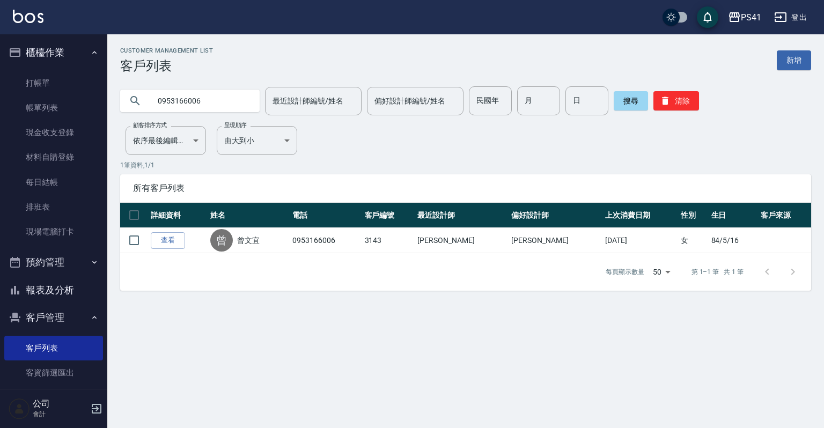
drag, startPoint x: 215, startPoint y: 101, endPoint x: 0, endPoint y: 80, distance: 215.7
click at [0, 80] on div "PS41 登出 櫃檯作業 打帳單 帳單列表 現金收支登錄 材料自購登錄 每日結帳 排班表 現場電腦打卡 預約管理 預約管理 單日預約紀錄 單週預約紀錄 報表及…" at bounding box center [412, 214] width 824 height 428
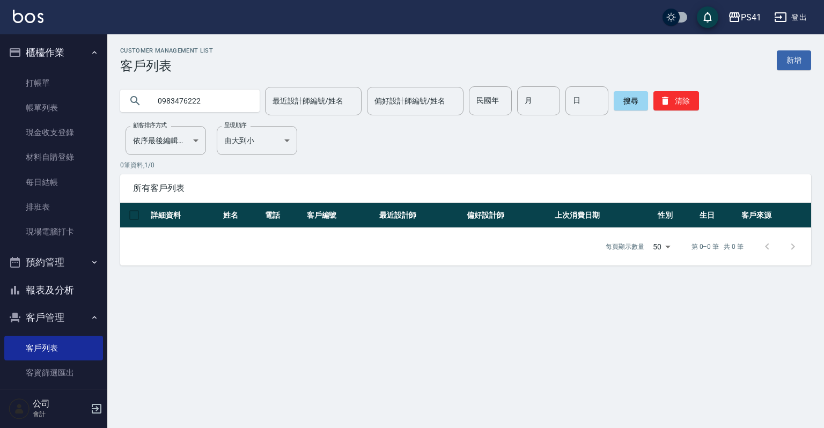
drag, startPoint x: 224, startPoint y: 100, endPoint x: 1, endPoint y: 111, distance: 223.5
click at [0, 101] on div "PS41 登出 櫃檯作業 打帳單 帳單列表 現金收支登錄 材料自購登錄 每日結帳 排班表 現場電腦打卡 預約管理 預約管理 單日預約紀錄 單週預約紀錄 報表及…" at bounding box center [412, 214] width 824 height 428
type input "尹"
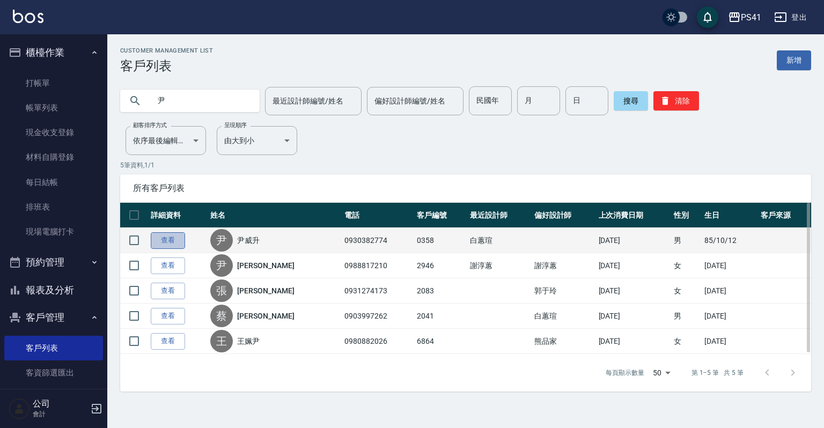
click at [172, 236] on link "查看" at bounding box center [168, 240] width 34 height 17
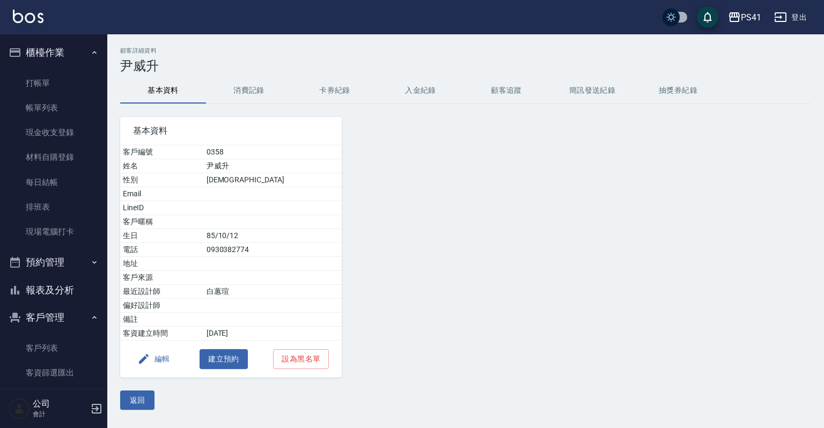
click at [264, 93] on button "消費記錄" at bounding box center [249, 91] width 86 height 26
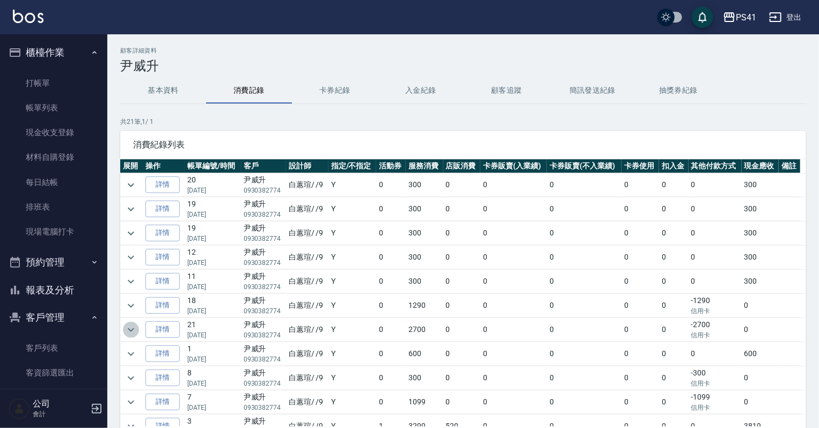
click at [123, 326] on button "expand row" at bounding box center [131, 330] width 16 height 16
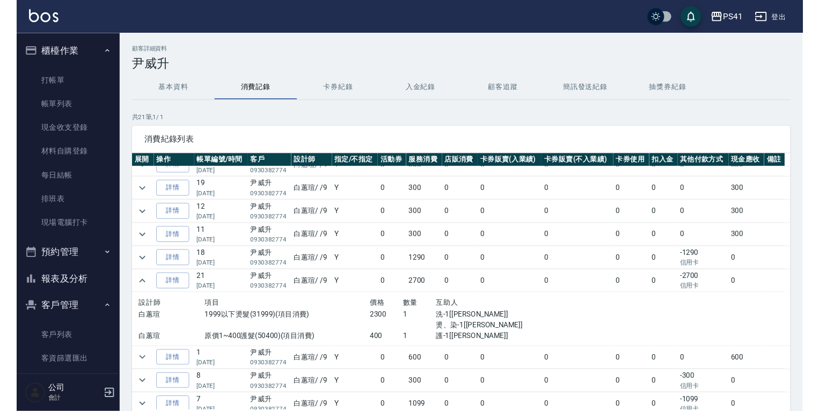
scroll to position [86, 0]
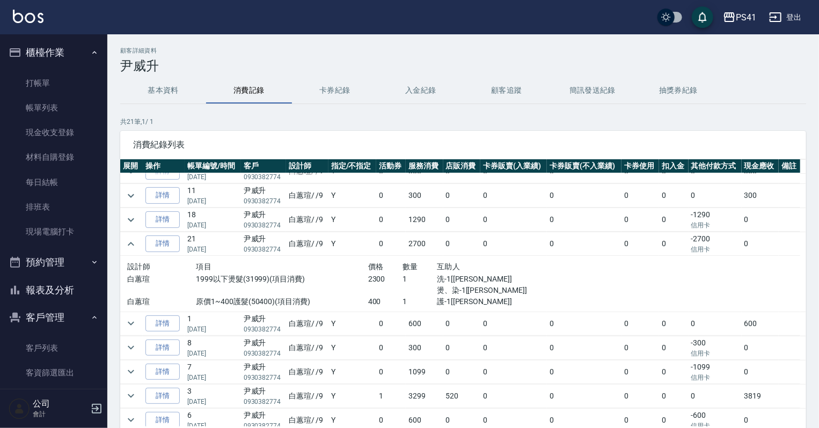
click at [171, 86] on button "基本資料" at bounding box center [163, 91] width 86 height 26
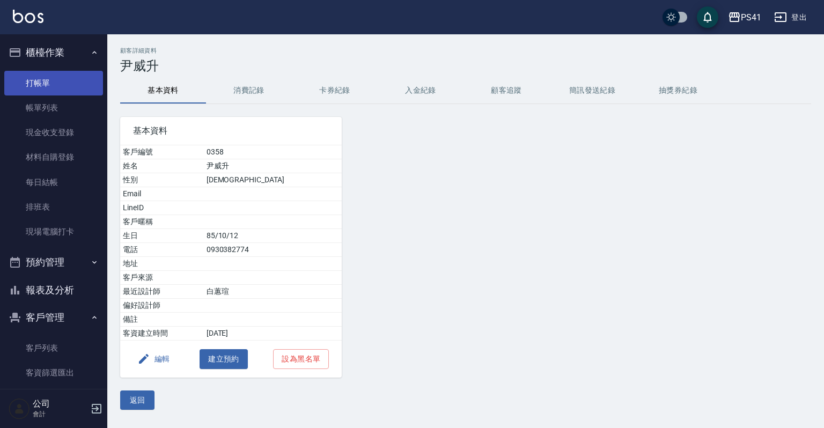
click at [58, 82] on link "打帳單" at bounding box center [53, 83] width 99 height 25
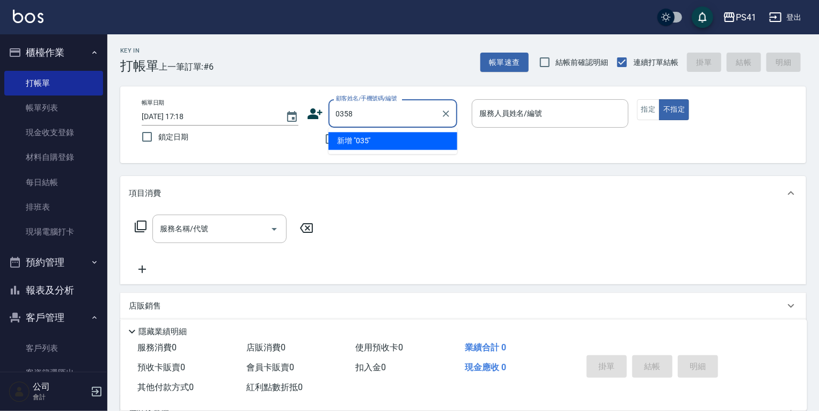
type input "0358"
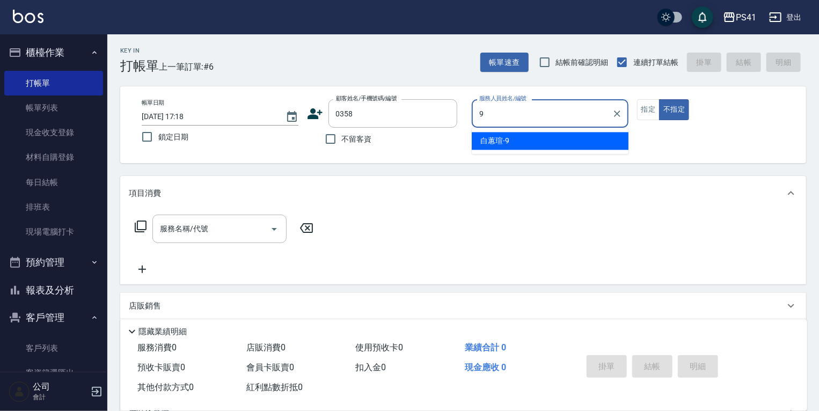
type input "[PERSON_NAME]-9"
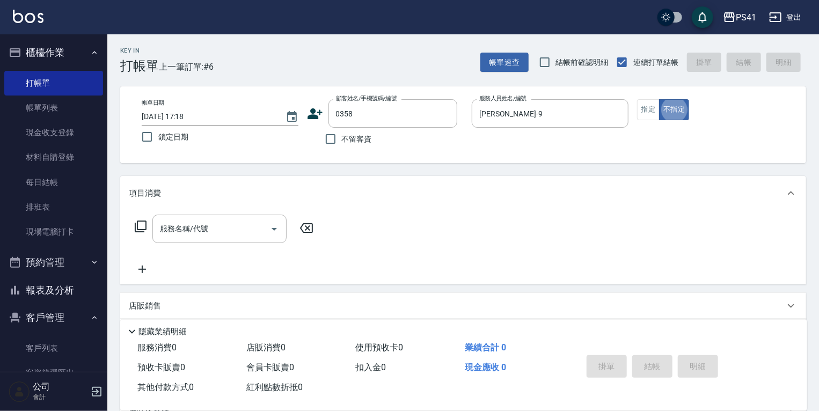
type button "false"
type input "[PERSON_NAME]/0930382774/0358"
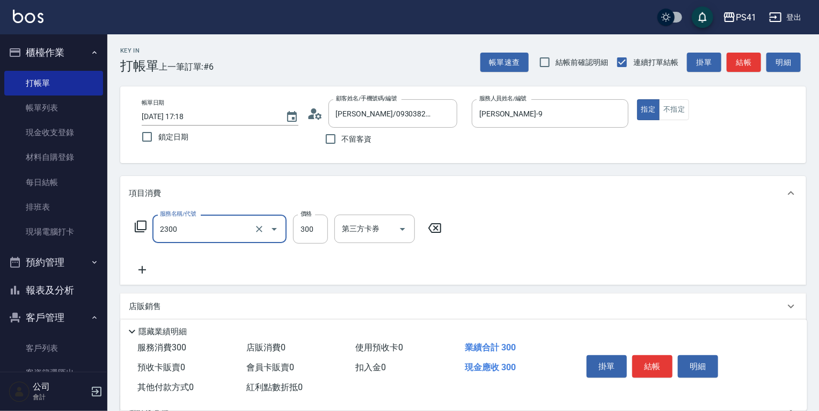
type input "剪髮(2300)"
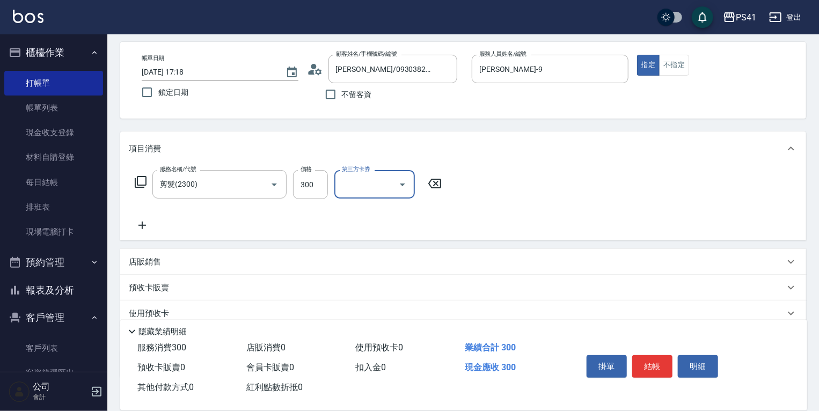
scroll to position [113, 0]
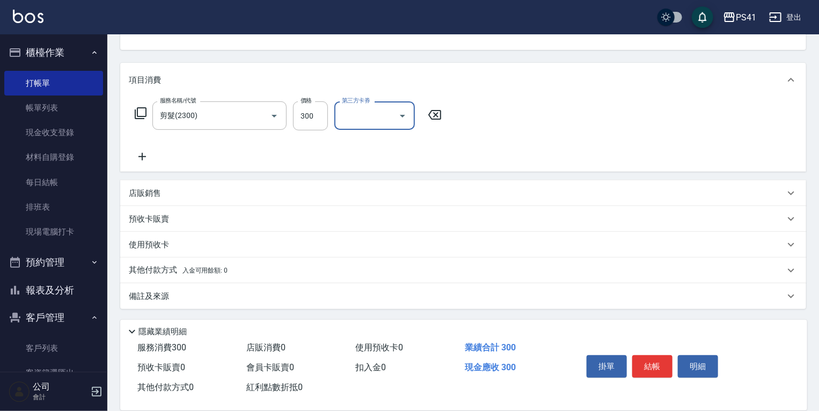
click at [189, 267] on span "入金可用餘額: 0" at bounding box center [205, 271] width 46 height 8
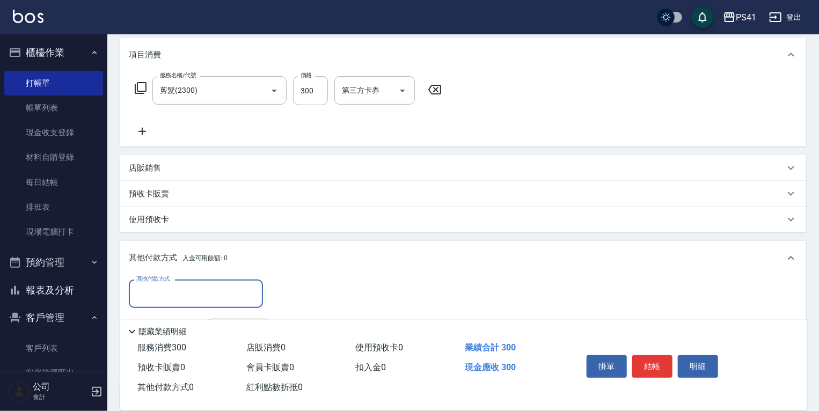
scroll to position [152, 0]
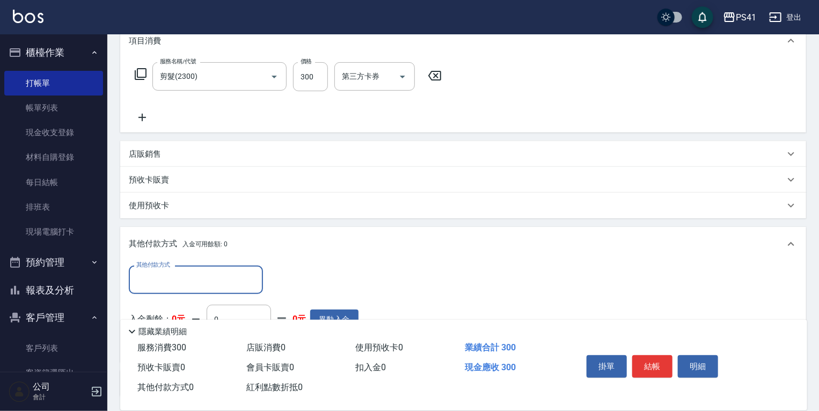
click at [187, 259] on div "其他付款方式 入金可用餘額: 0" at bounding box center [463, 244] width 686 height 34
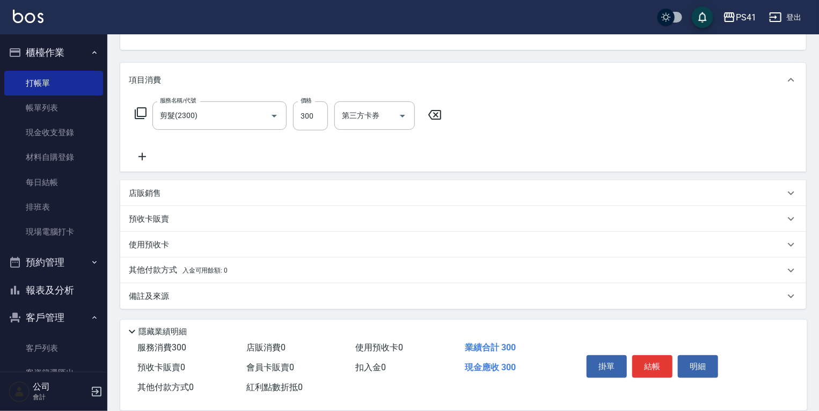
scroll to position [113, 0]
click at [187, 266] on p "其他付款方式 入金可用餘額: 0" at bounding box center [178, 271] width 99 height 12
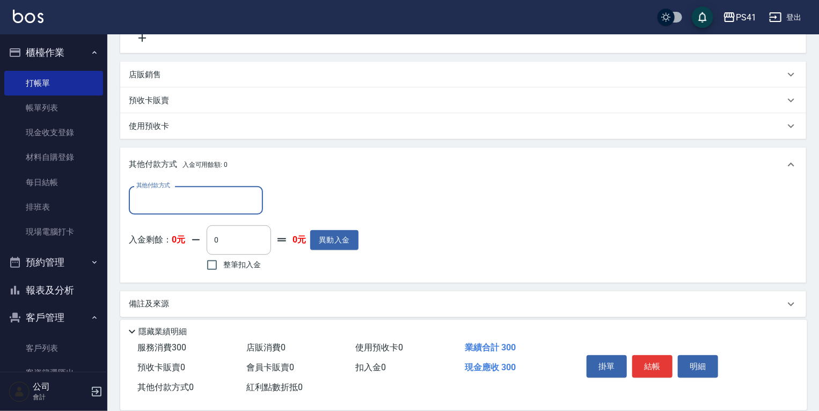
scroll to position [239, 0]
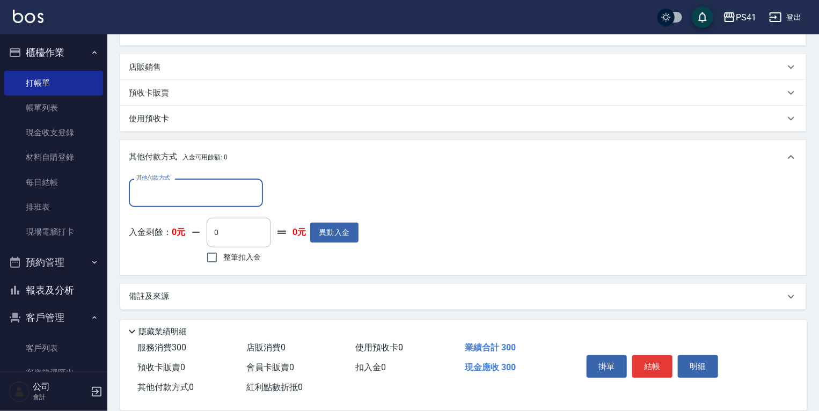
click at [211, 182] on div "其他付款方式" at bounding box center [196, 193] width 134 height 28
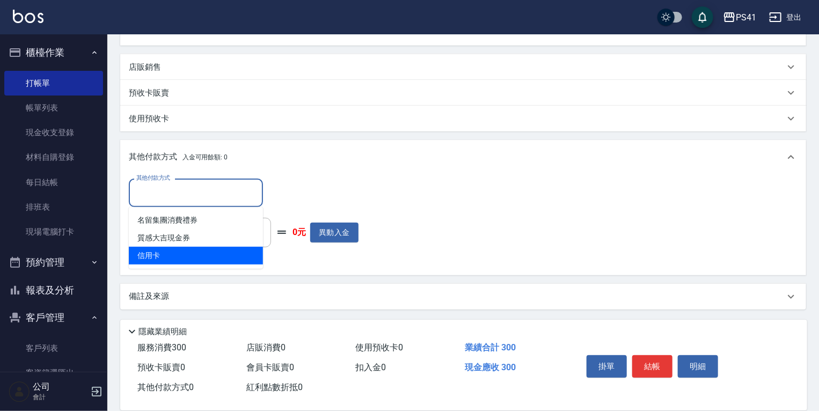
click at [198, 258] on span "信用卡" at bounding box center [196, 256] width 134 height 18
type input "信用卡"
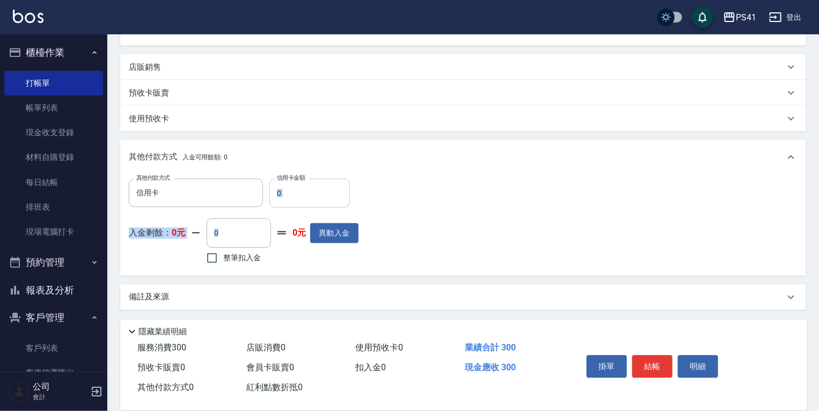
drag, startPoint x: 283, startPoint y: 208, endPoint x: 285, endPoint y: 196, distance: 12.1
click at [285, 197] on div "其他付款方式 信用卡 其他付款方式 信用卡金額 0 信用卡金額 入金剩餘： 0元 0 ​ 整筆扣入金 0元 異動入金" at bounding box center [244, 223] width 230 height 88
click at [288, 195] on input "0" at bounding box center [309, 193] width 80 height 29
drag, startPoint x: 280, startPoint y: 195, endPoint x: 209, endPoint y: 186, distance: 71.4
click at [209, 187] on div "其他付款方式 信用卡 其他付款方式 信用卡金額 0 信用卡金額" at bounding box center [244, 193] width 230 height 29
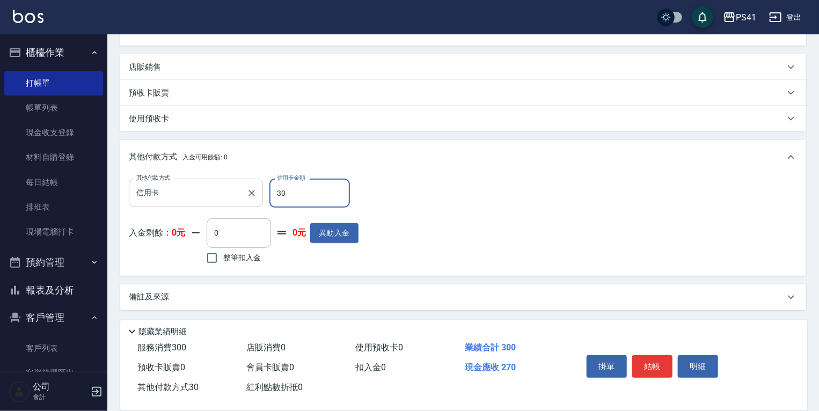
type input "300"
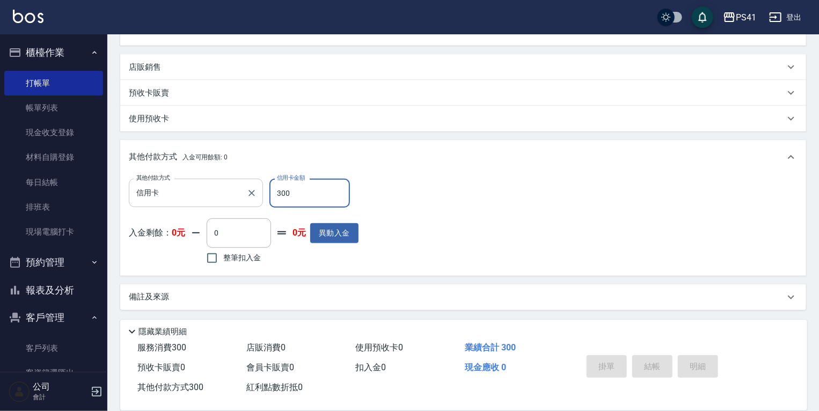
type input "0"
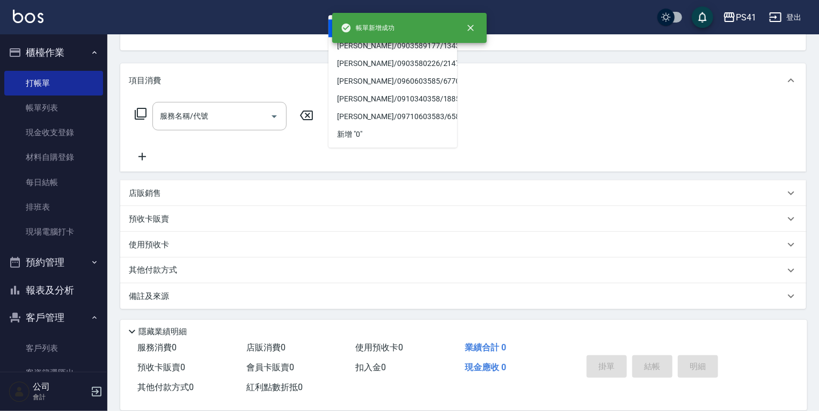
scroll to position [0, 0]
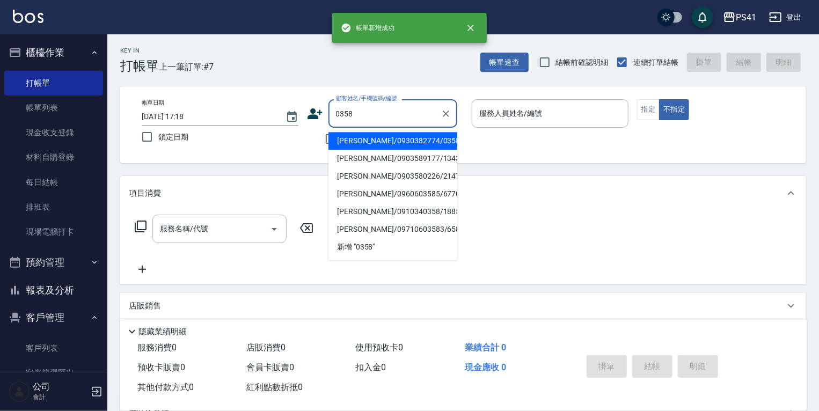
type input "[PERSON_NAME]/0930382774/0358"
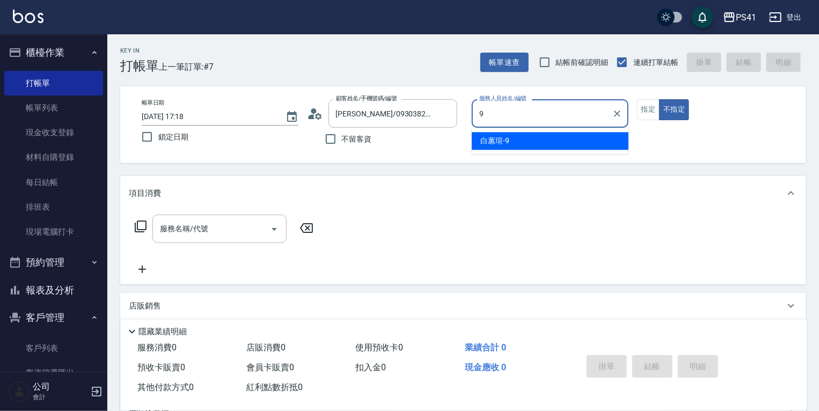
type input "[PERSON_NAME]-9"
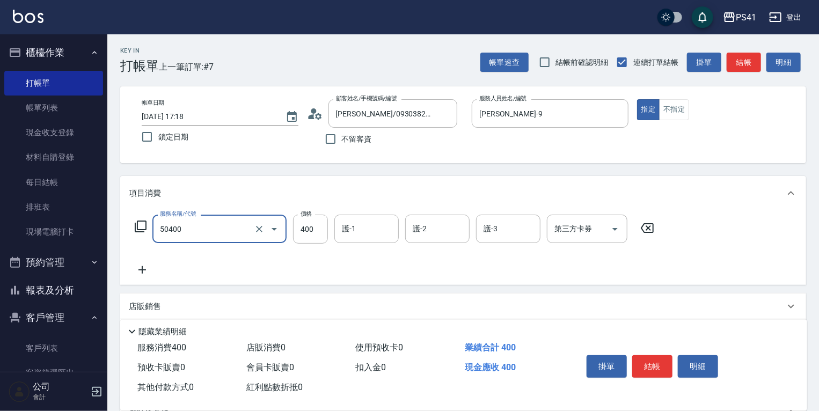
type input "原價1~400護髮(50400)"
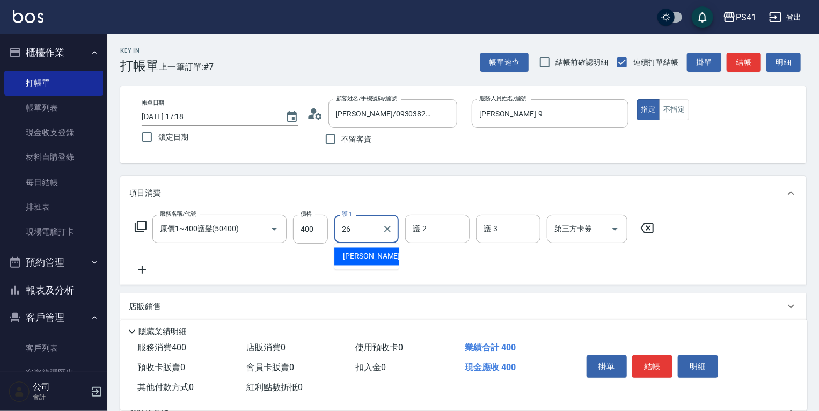
type input "[PERSON_NAME]-26"
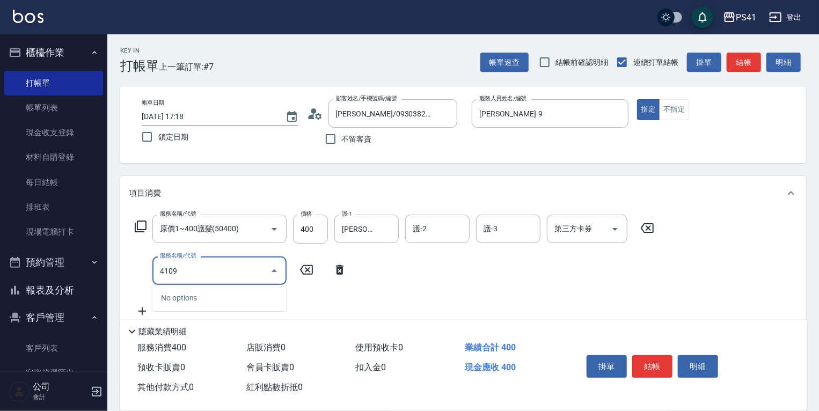
type input "41099"
click at [260, 275] on icon "Clear" at bounding box center [259, 271] width 11 height 11
type input "公司活動/早鳥(31099)"
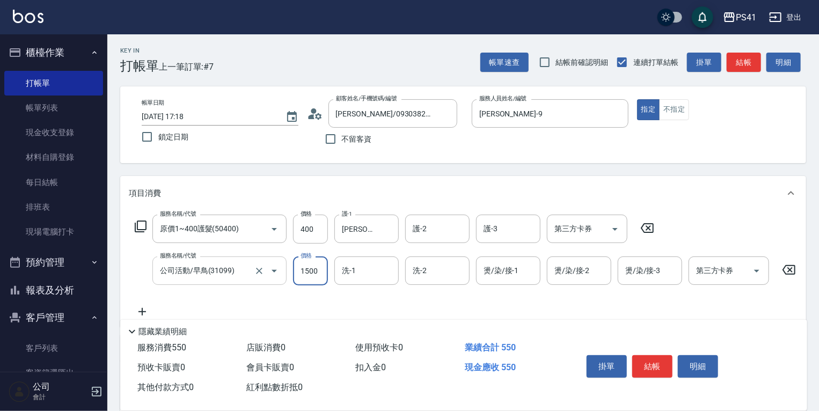
type input "1500"
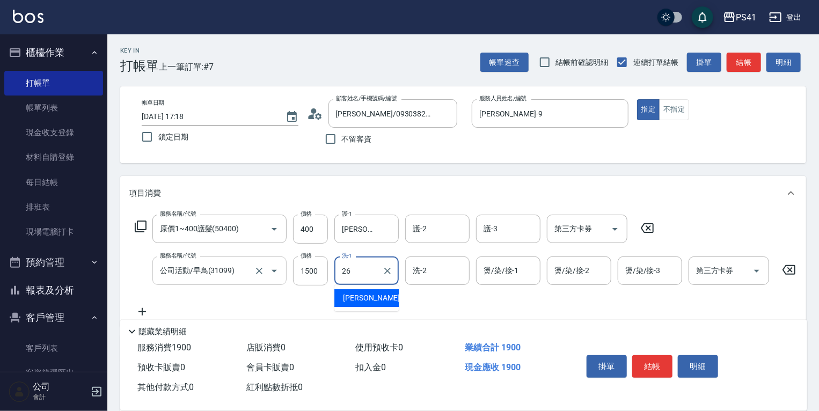
type input "[PERSON_NAME]-26"
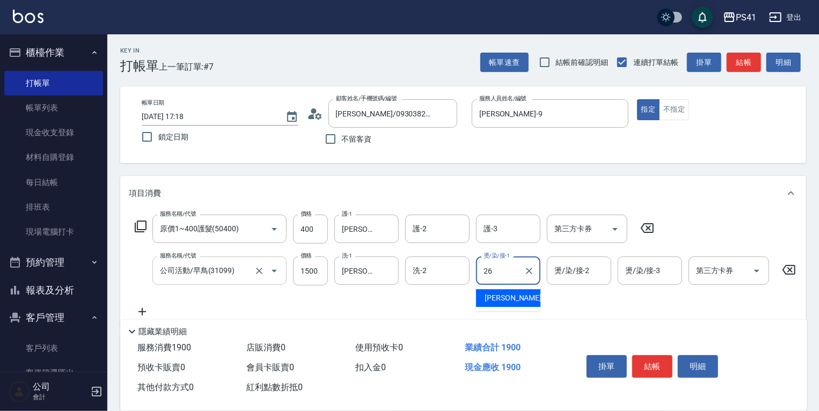
type input "[PERSON_NAME]-26"
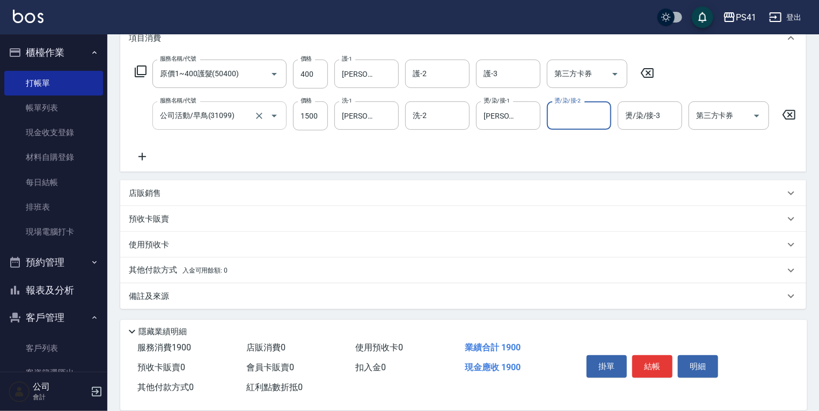
click at [202, 274] on span "入金可用餘額: 0" at bounding box center [205, 271] width 46 height 8
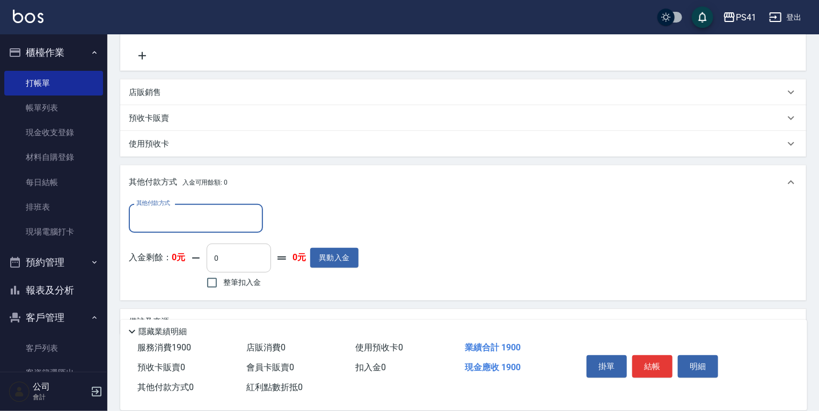
scroll to position [262, 0]
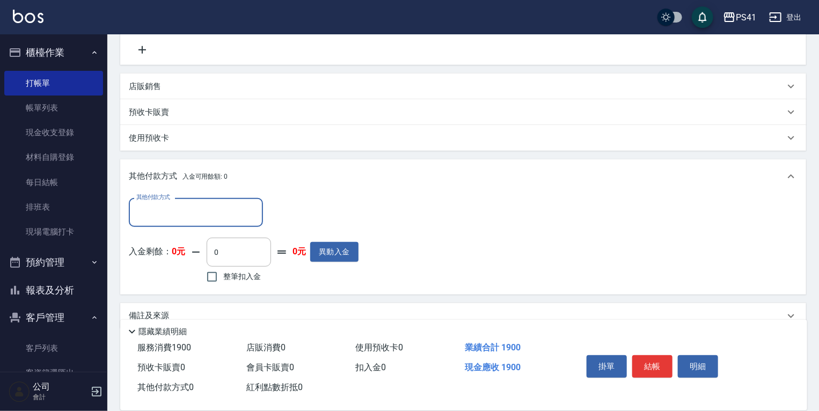
click at [221, 219] on input "其他付款方式" at bounding box center [196, 212] width 124 height 19
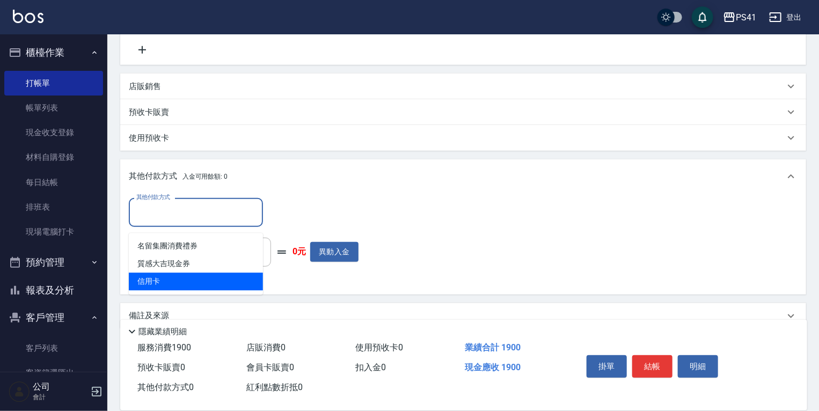
click at [221, 276] on span "信用卡" at bounding box center [196, 282] width 134 height 18
type input "信用卡"
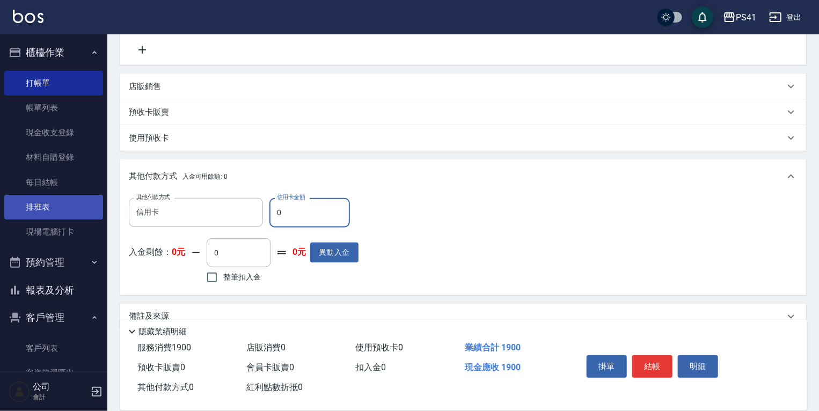
drag, startPoint x: 305, startPoint y: 223, endPoint x: 47, endPoint y: 200, distance: 258.6
click at [152, 202] on div "其他付款方式 信用卡 其他付款方式 信用卡金額 0 信用卡金額" at bounding box center [244, 212] width 230 height 29
type input "1900"
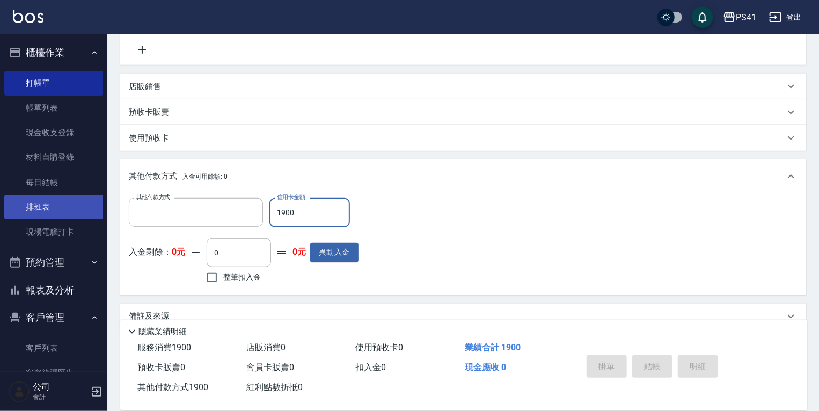
scroll to position [0, 0]
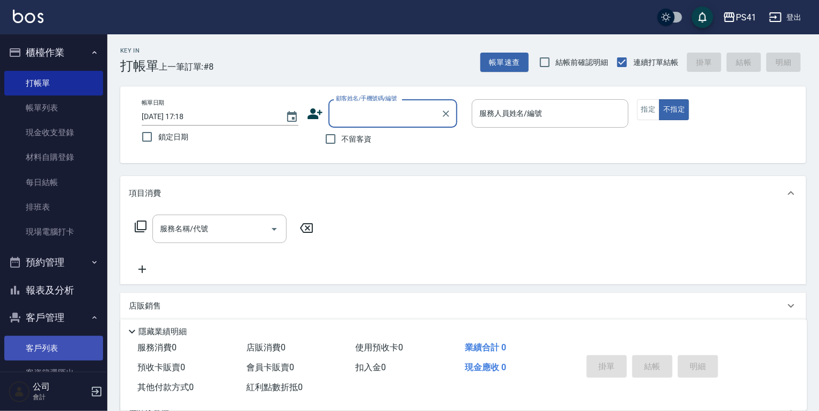
drag, startPoint x: 36, startPoint y: 314, endPoint x: 39, endPoint y: 343, distance: 29.6
click at [39, 343] on li "客戶管理 客戶列表 客資篩選匯出 卡券管理" at bounding box center [53, 359] width 99 height 111
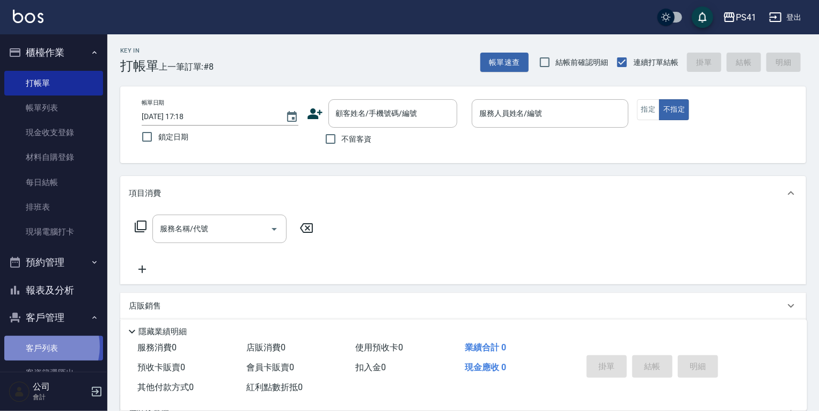
click at [39, 347] on link "客戶列表" at bounding box center [53, 348] width 99 height 25
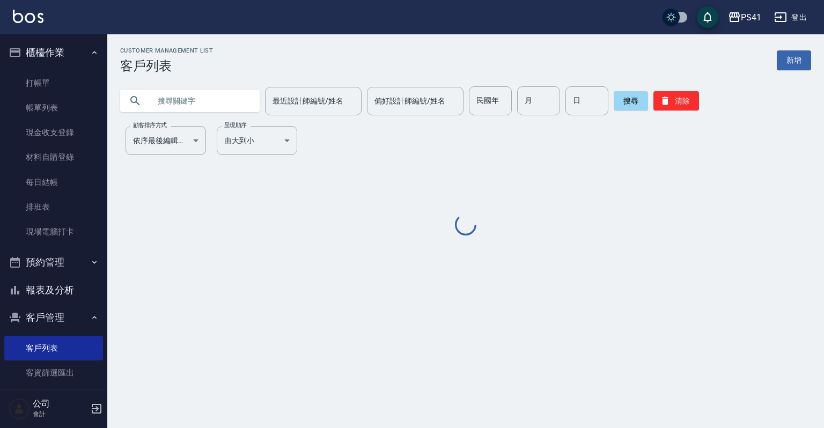
click at [223, 116] on div "Customer Management List 客戶列表 新增 最近設計師編號/姓名 最近設計師編號/姓名 偏好設計師編號/姓名 偏好設計師編號/姓名 民國…" at bounding box center [465, 142] width 717 height 190
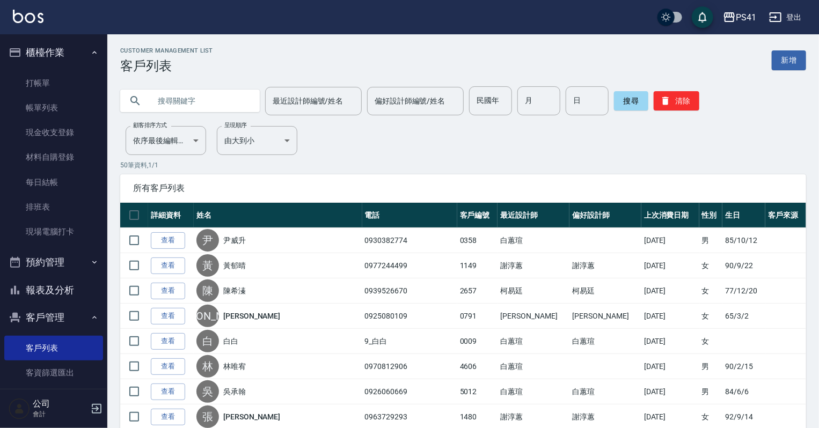
click at [223, 100] on input "text" at bounding box center [200, 100] width 101 height 29
type input "0909768593"
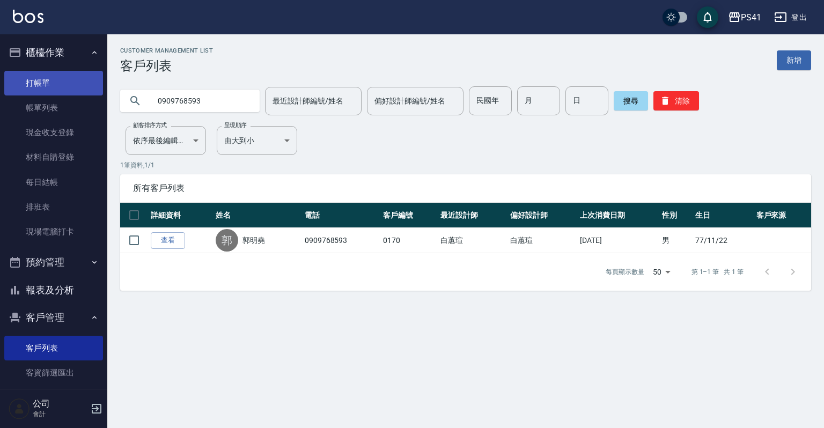
click at [71, 79] on link "打帳單" at bounding box center [53, 83] width 99 height 25
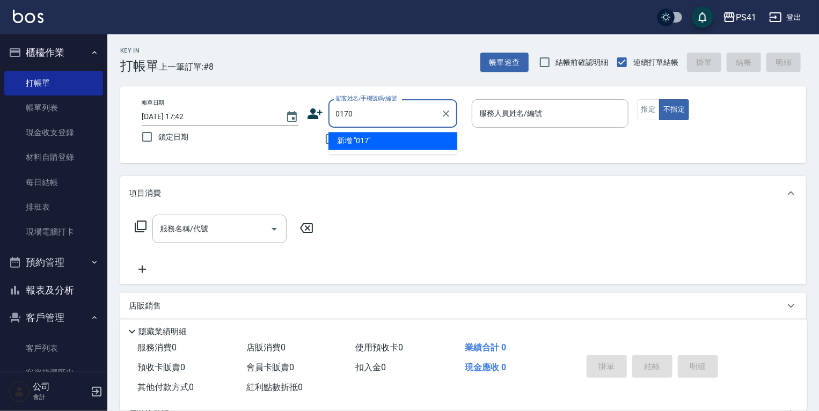
type input "0170"
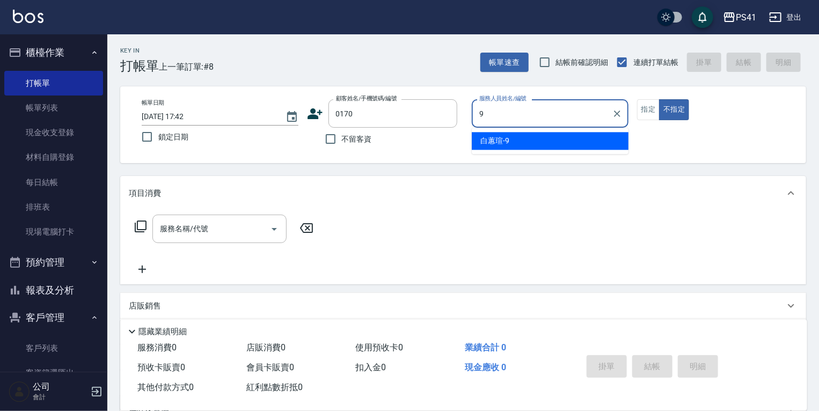
type input "[PERSON_NAME]-9"
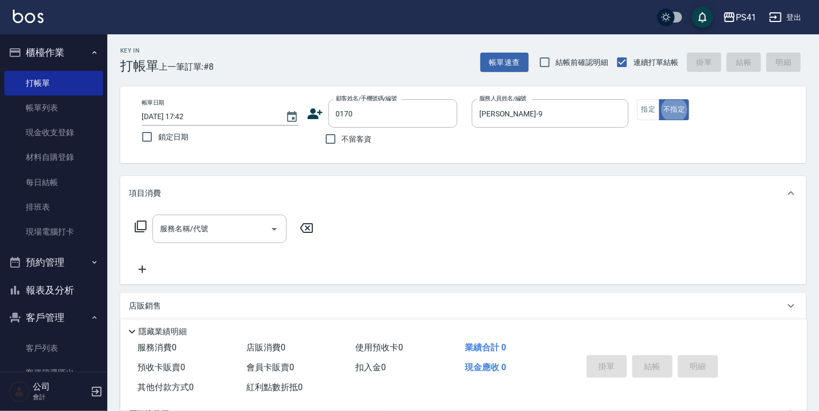
type button "false"
type input "[PERSON_NAME]/0909768593/0170"
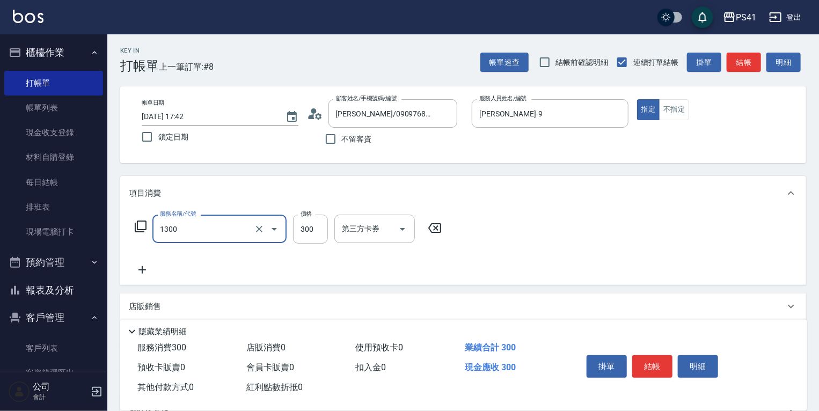
type input "洗髮300(1300)"
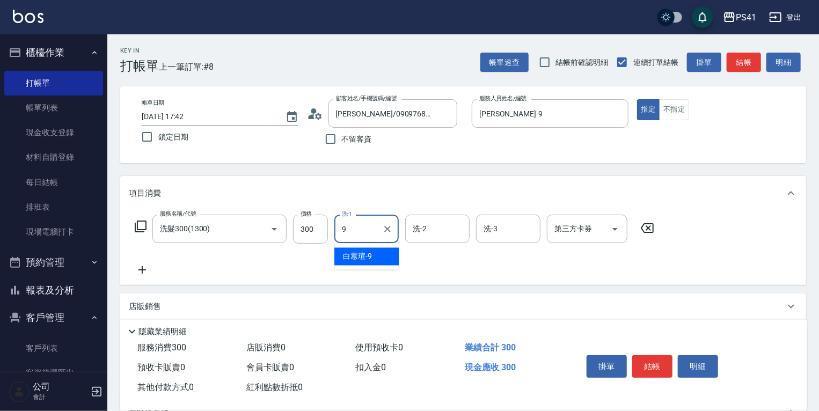
type input "[PERSON_NAME]-9"
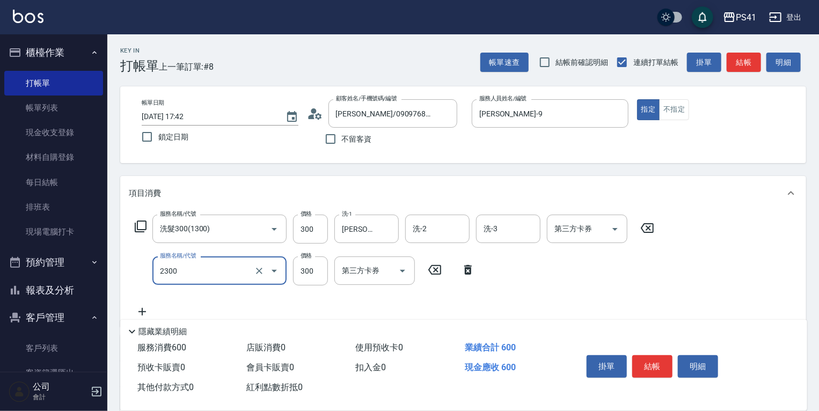
type input "剪髮(2300)"
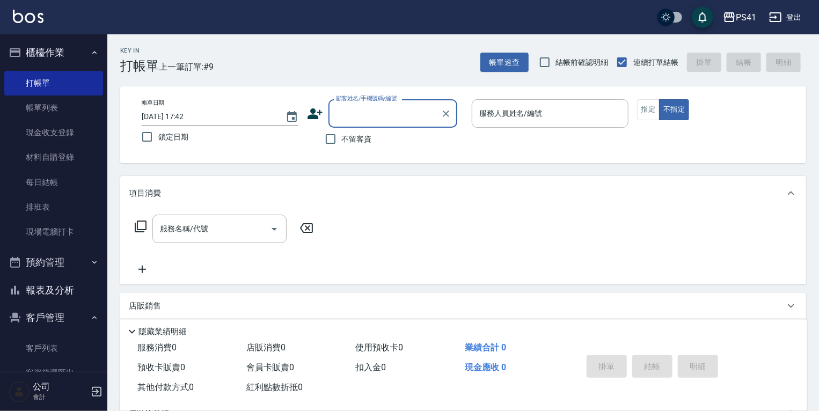
click at [51, 291] on button "報表及分析" at bounding box center [53, 290] width 99 height 28
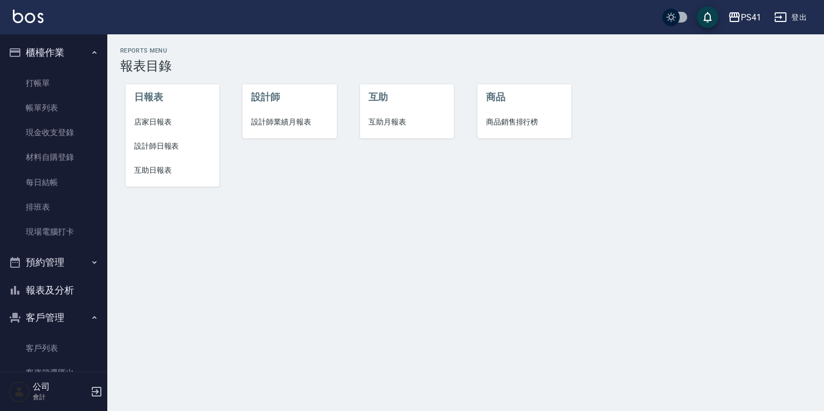
click at [164, 146] on span "設計師日報表" at bounding box center [172, 146] width 77 height 11
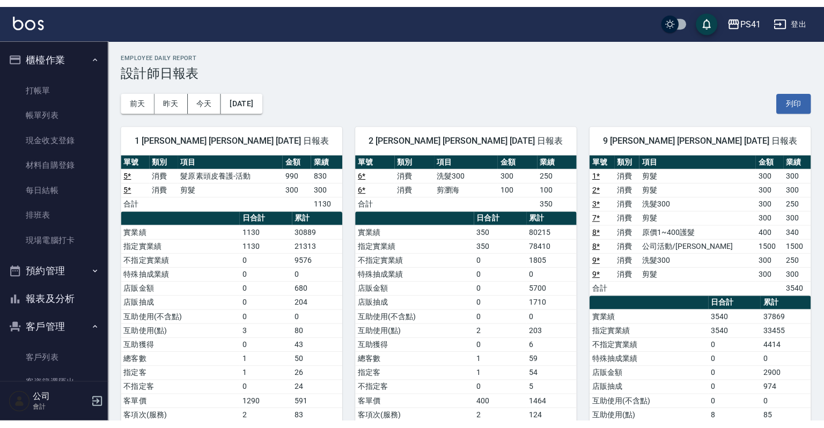
scroll to position [83, 0]
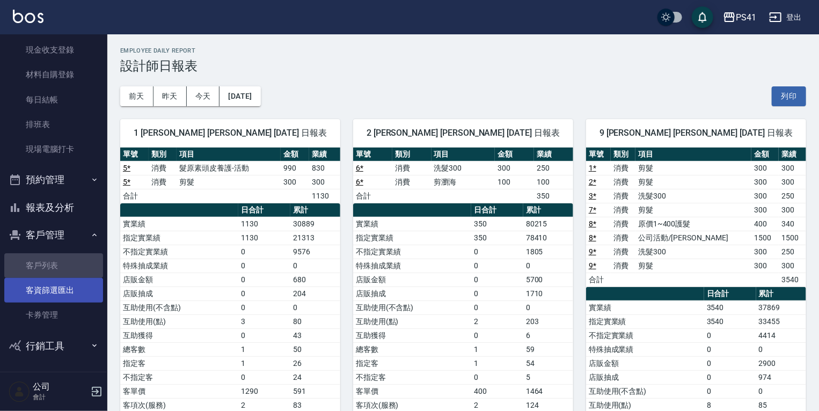
drag, startPoint x: 56, startPoint y: 271, endPoint x: 57, endPoint y: 288, distance: 17.2
click at [57, 271] on link "客戶列表" at bounding box center [53, 265] width 99 height 25
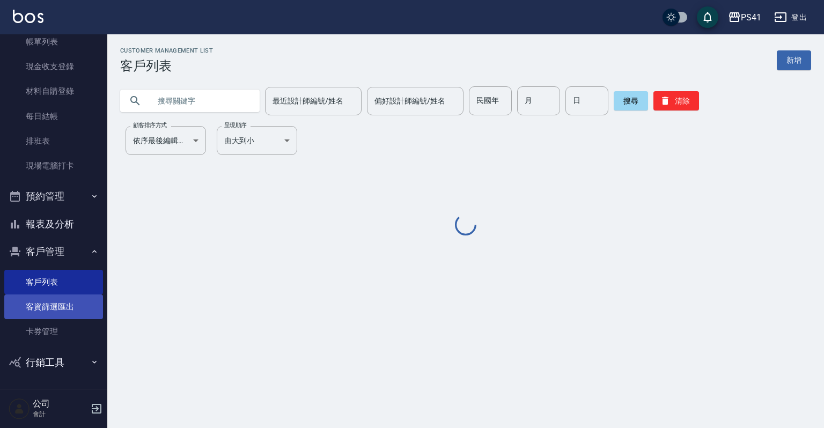
scroll to position [65, 0]
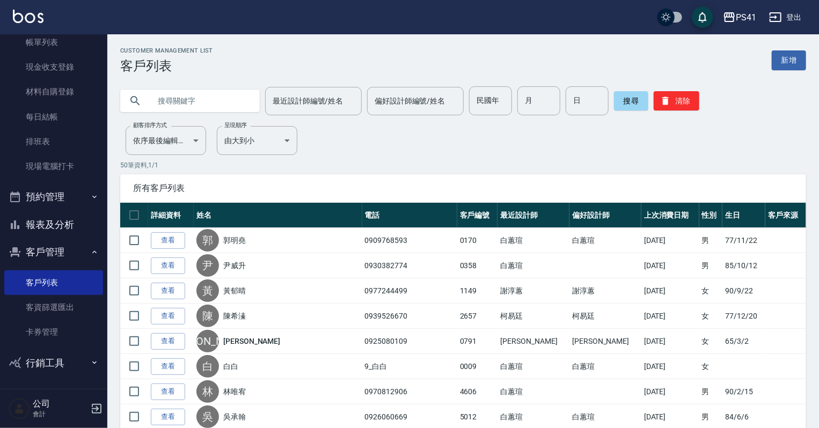
click at [173, 99] on input "text" at bounding box center [200, 100] width 101 height 29
type input "0963017540"
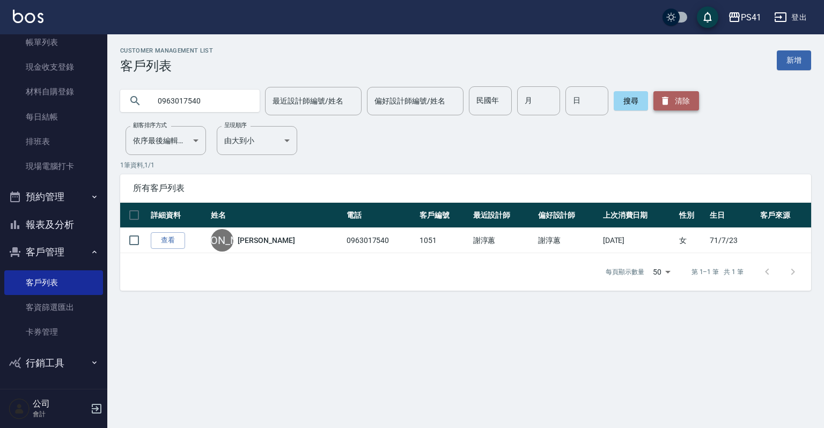
click at [676, 96] on button "清除" at bounding box center [677, 100] width 46 height 19
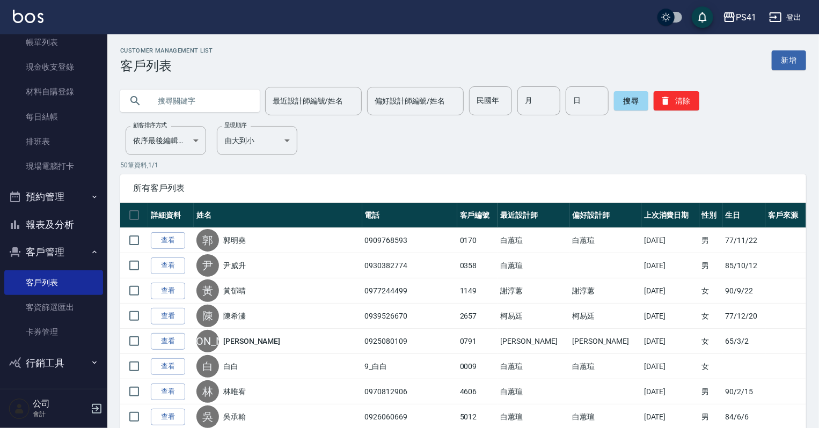
click at [182, 102] on input "text" at bounding box center [200, 100] width 101 height 29
type input "0978072616"
